Goal: Check status: Check status

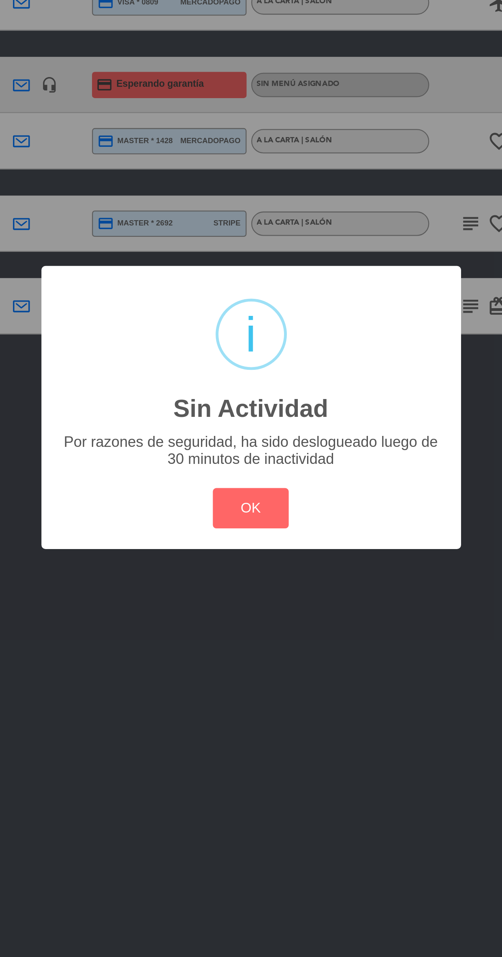
click at [251, 539] on div "? ! i Sin Actividad × Por razones de seguridad, ha sido deslogueado luego de 30…" at bounding box center [252, 478] width 182 height 122
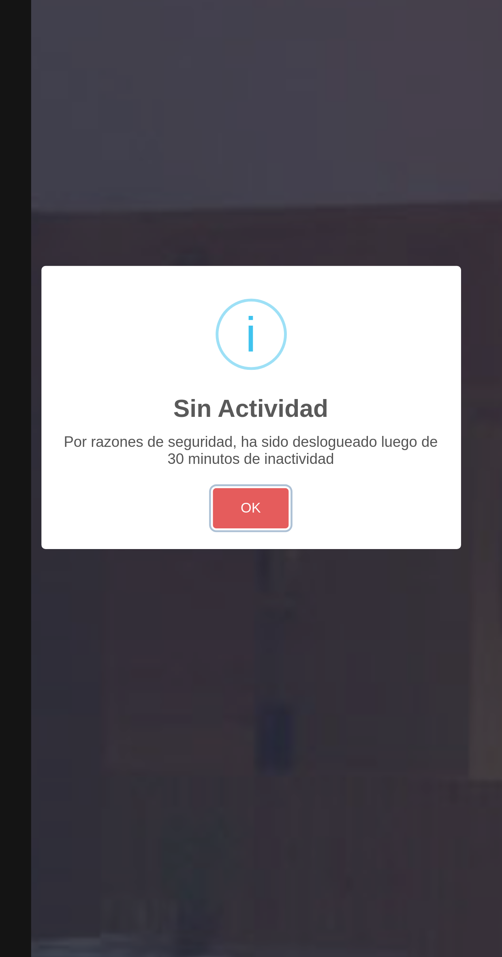
click at [263, 531] on button "OK" at bounding box center [251, 521] width 33 height 17
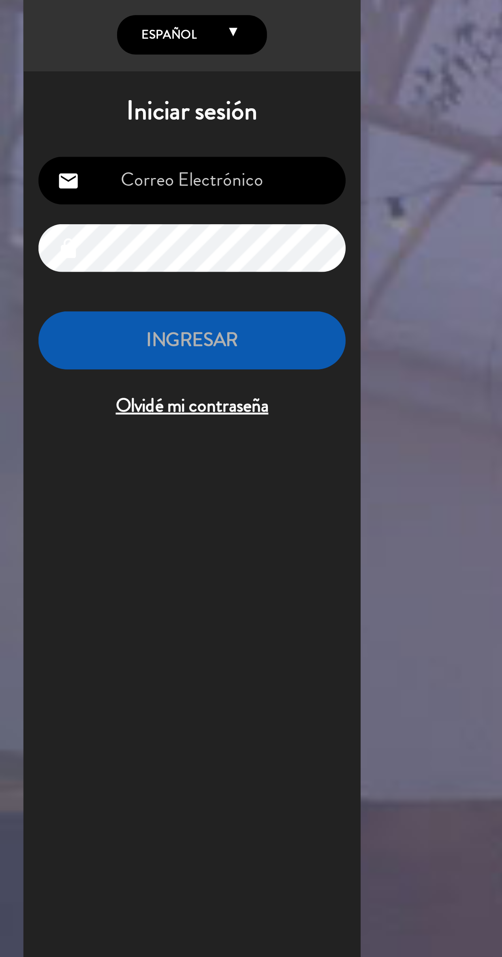
click at [127, 132] on input "email" at bounding box center [83, 126] width 133 height 21
type input "[EMAIL_ADDRESS][DOMAIN_NAME]"
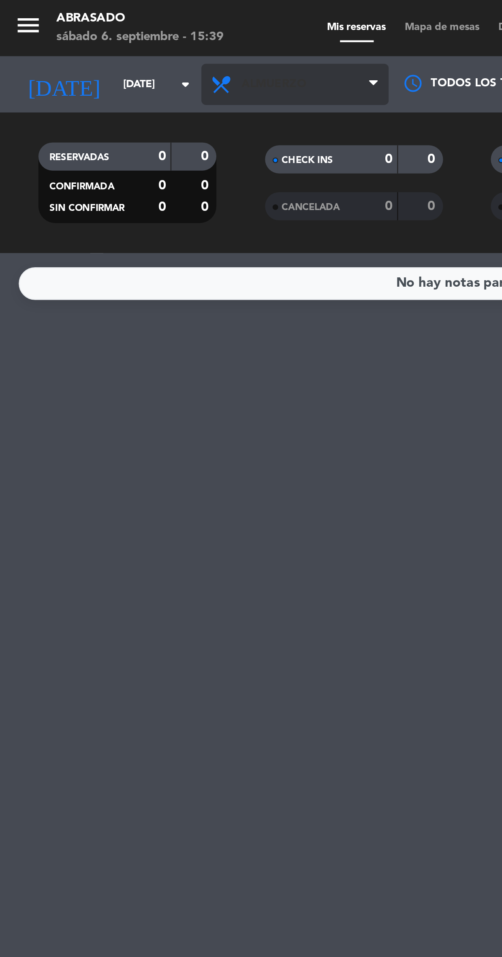
click at [134, 45] on span "Almuerzo" at bounding box center [127, 37] width 81 height 18
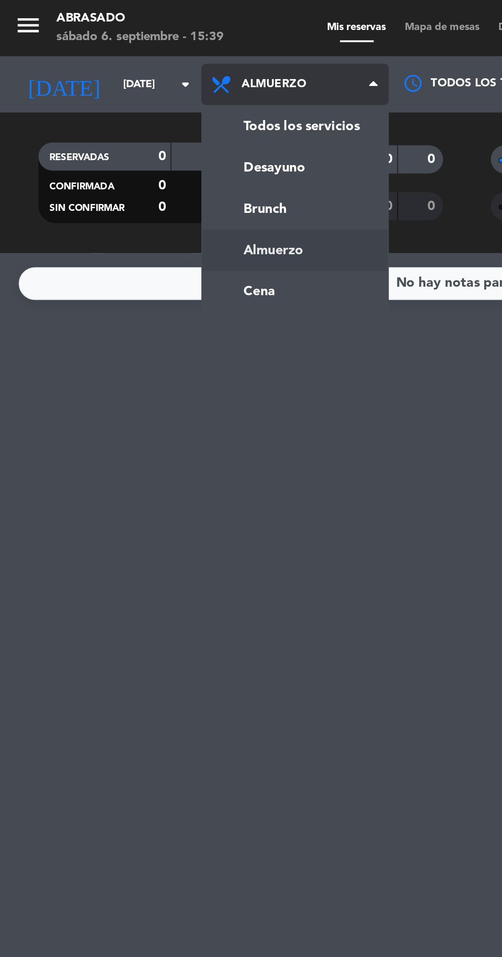
click at [127, 132] on ng-component "menu Abrasado [DATE] 6. septiembre - 15:39 Mis reservas Mapa de mesas Disponibi…" at bounding box center [251, 478] width 502 height 957
